Goal: Task Accomplishment & Management: Manage account settings

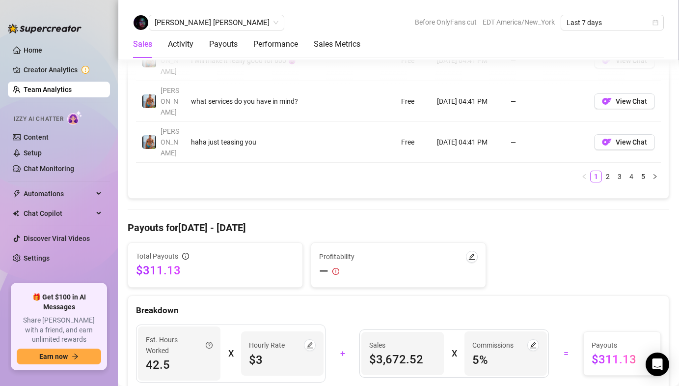
scroll to position [1029, 0]
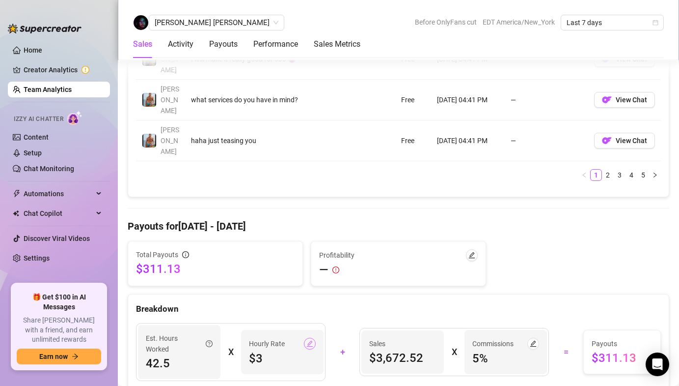
click at [310, 340] on icon "edit" at bounding box center [310, 343] width 7 height 7
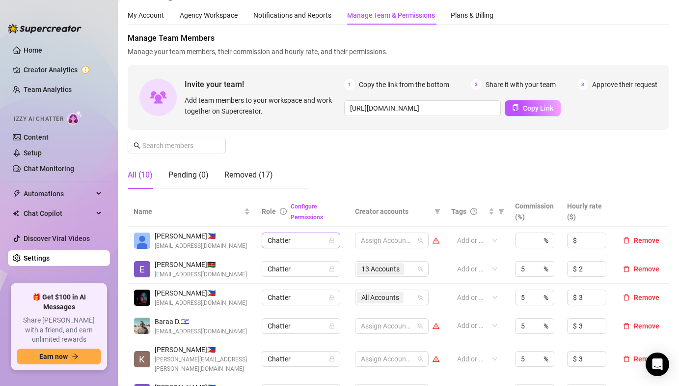
scroll to position [33, 0]
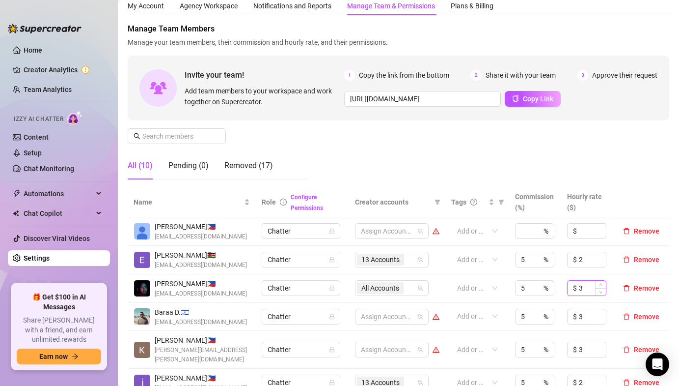
click at [591, 290] on input "3" at bounding box center [592, 288] width 27 height 15
type input "4"
click at [165, 286] on span "[PERSON_NAME] 🇵🇭" at bounding box center [201, 283] width 92 height 11
click at [162, 288] on span "[PERSON_NAME] 🇵🇭" at bounding box center [201, 283] width 92 height 11
click at [143, 288] on img at bounding box center [142, 288] width 16 height 16
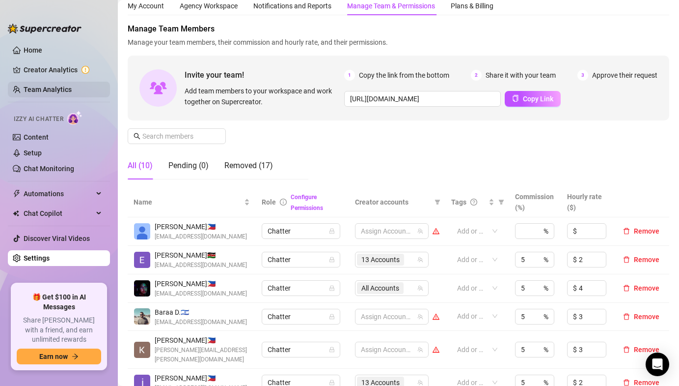
click at [69, 87] on link "Team Analytics" at bounding box center [48, 89] width 48 height 8
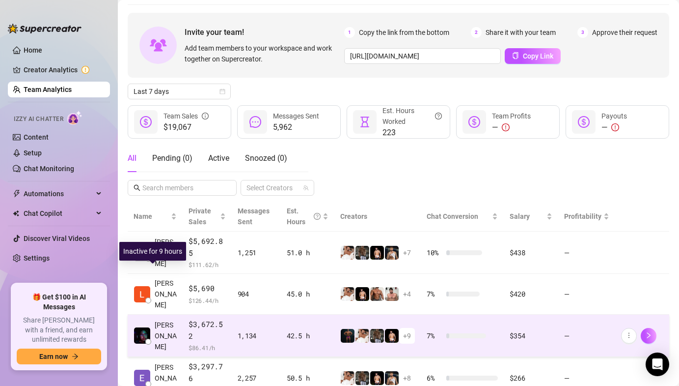
click at [166, 319] on span "[PERSON_NAME]" at bounding box center [166, 335] width 22 height 32
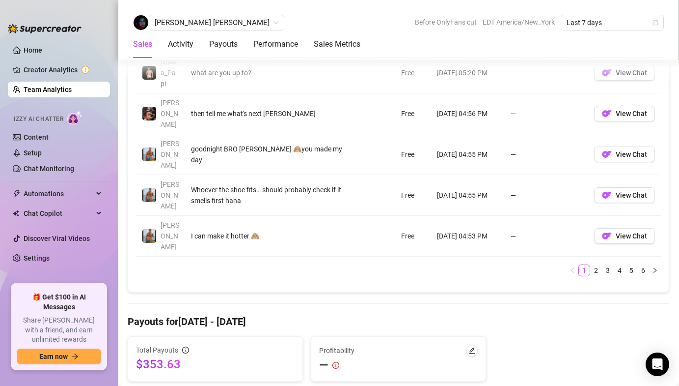
scroll to position [958, 0]
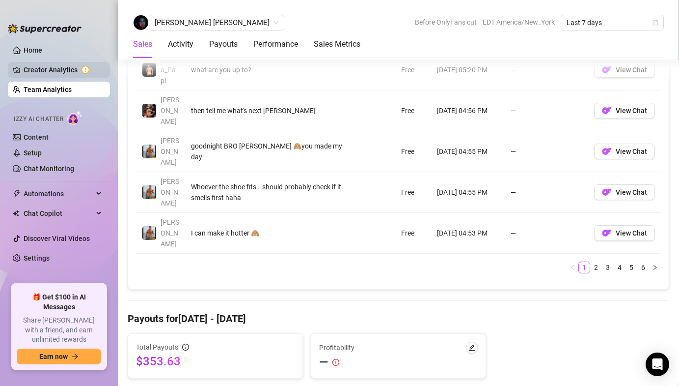
click at [68, 69] on link "Creator Analytics" at bounding box center [63, 70] width 79 height 16
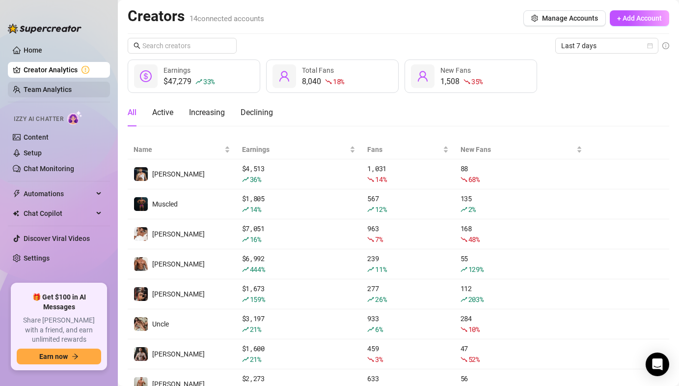
click at [46, 89] on link "Team Analytics" at bounding box center [48, 89] width 48 height 8
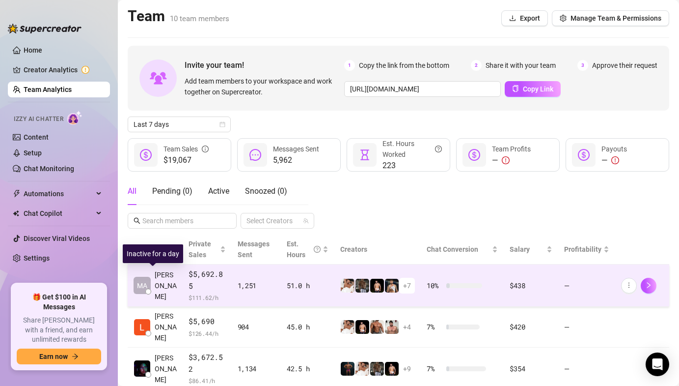
click at [167, 285] on span "[PERSON_NAME]" at bounding box center [166, 285] width 22 height 32
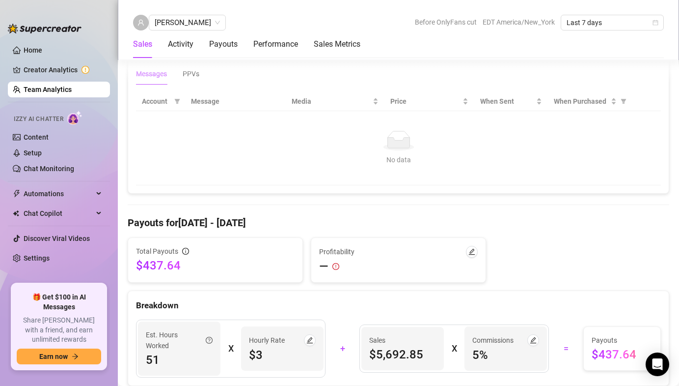
scroll to position [698, 0]
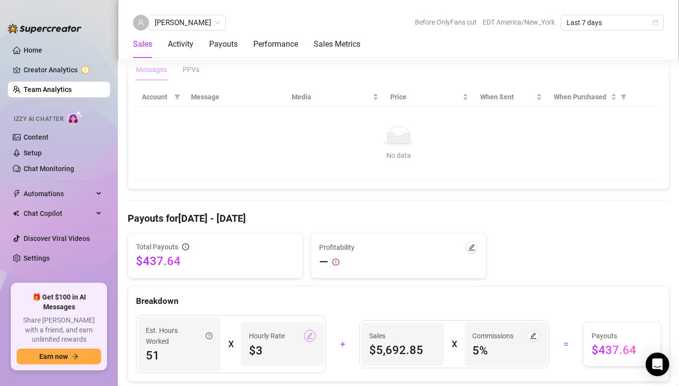
click at [309, 336] on icon "edit" at bounding box center [310, 335] width 7 height 7
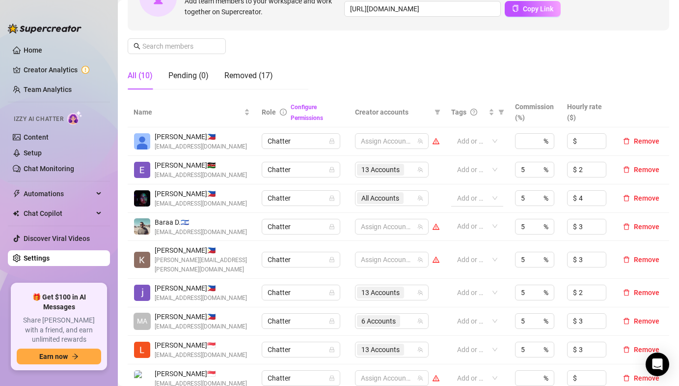
scroll to position [124, 0]
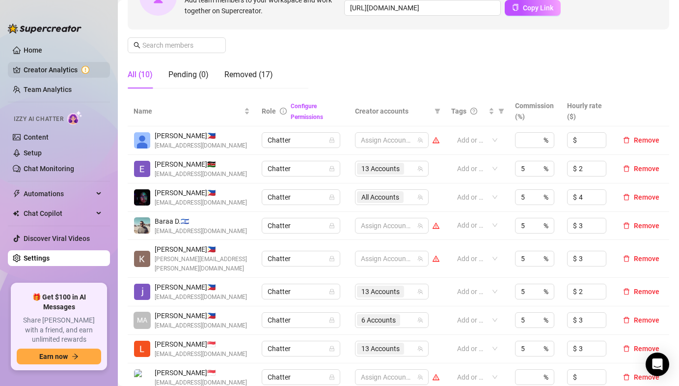
click at [51, 69] on link "Creator Analytics" at bounding box center [63, 70] width 79 height 16
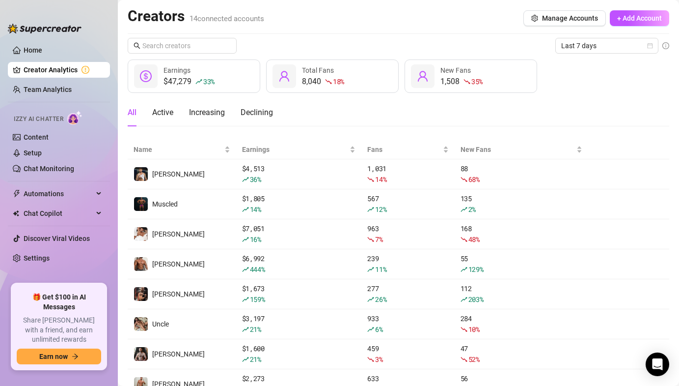
click at [51, 98] on ul "Home Creator Analytics Team Analytics Izzy AI Chatter Content Setup Chat Monito…" at bounding box center [59, 158] width 102 height 241
click at [52, 93] on link "Team Analytics" at bounding box center [48, 89] width 48 height 8
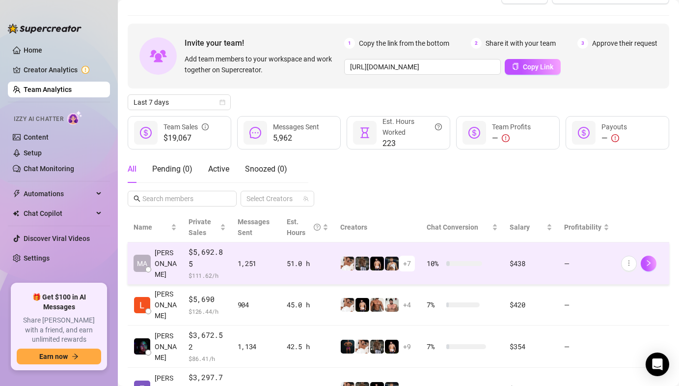
scroll to position [24, 0]
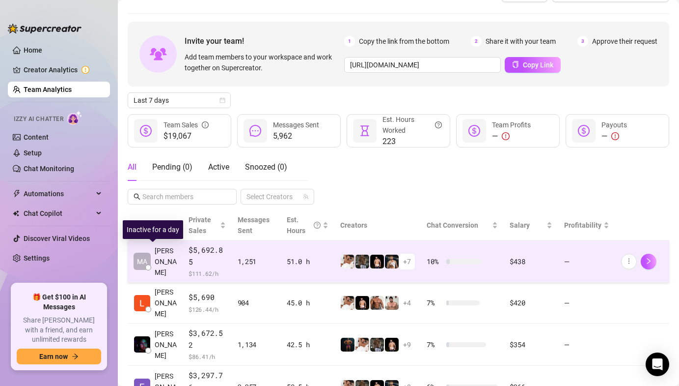
click at [169, 254] on span "[PERSON_NAME]" at bounding box center [166, 261] width 22 height 32
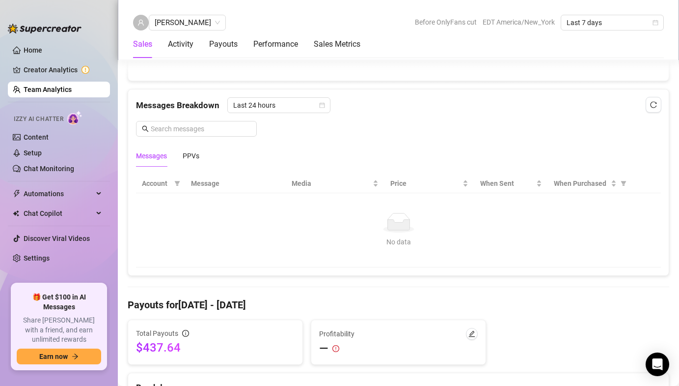
scroll to position [782, 0]
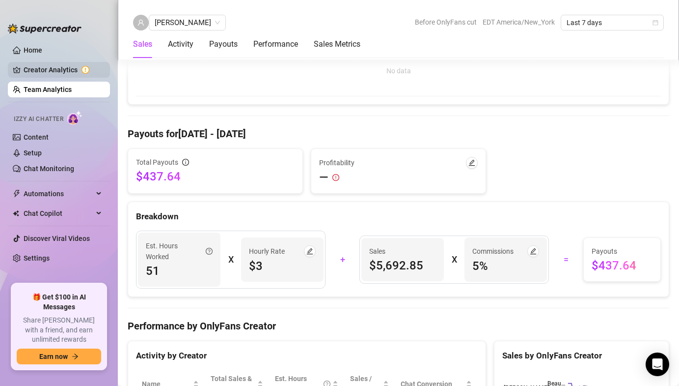
click at [69, 73] on link "Creator Analytics" at bounding box center [63, 70] width 79 height 16
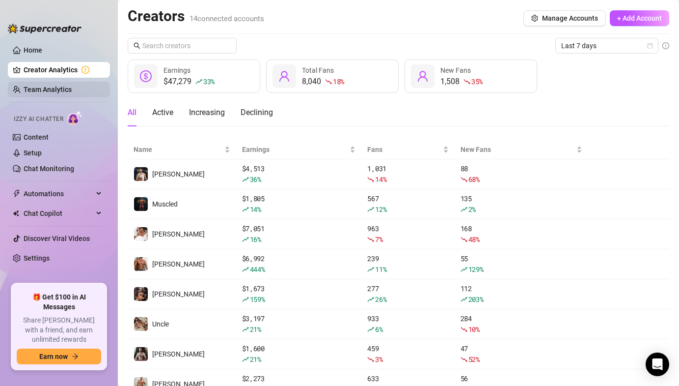
click at [55, 93] on link "Team Analytics" at bounding box center [48, 89] width 48 height 8
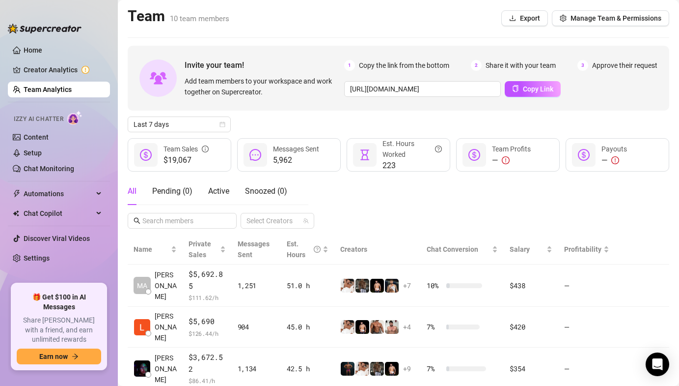
click at [582, 10] on div "Team 10 team members Export Manage Team & Permissions" at bounding box center [399, 18] width 542 height 23
click at [582, 18] on span "Manage Team & Permissions" at bounding box center [616, 18] width 91 height 8
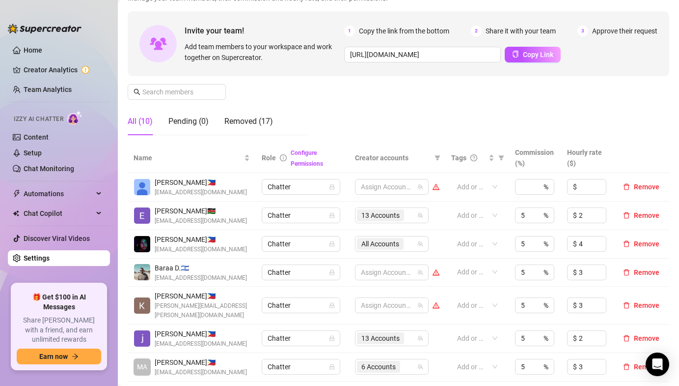
scroll to position [78, 0]
click at [141, 214] on img at bounding box center [142, 214] width 16 height 16
click at [61, 91] on link "Team Analytics" at bounding box center [48, 89] width 48 height 8
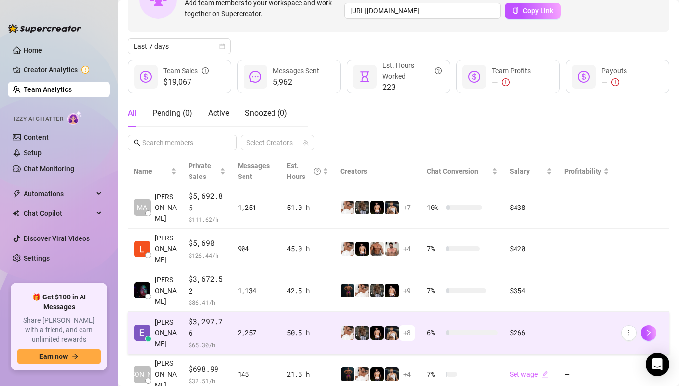
click at [172, 311] on td "[PERSON_NAME]" at bounding box center [155, 332] width 55 height 42
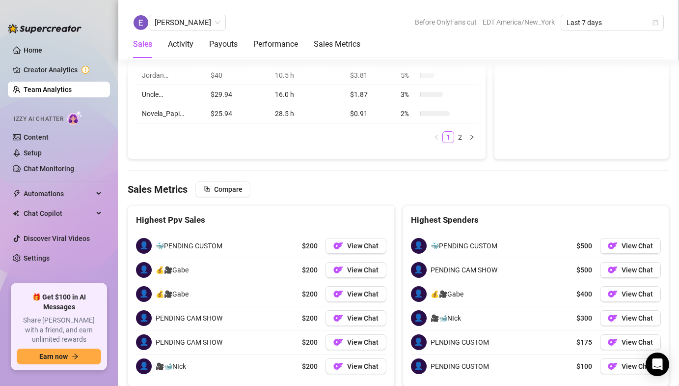
scroll to position [1570, 0]
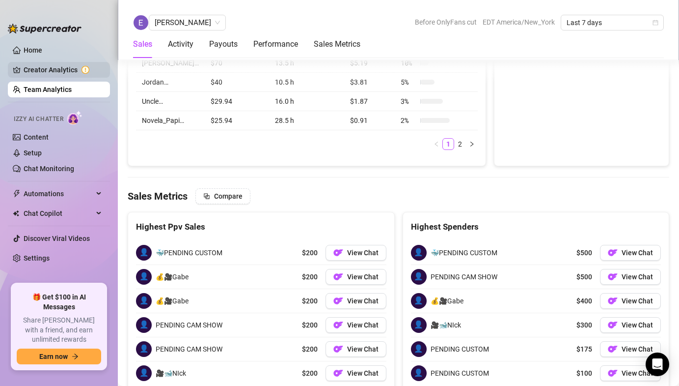
click at [56, 68] on link "Creator Analytics" at bounding box center [63, 70] width 79 height 16
